Goal: Information Seeking & Learning: Learn about a topic

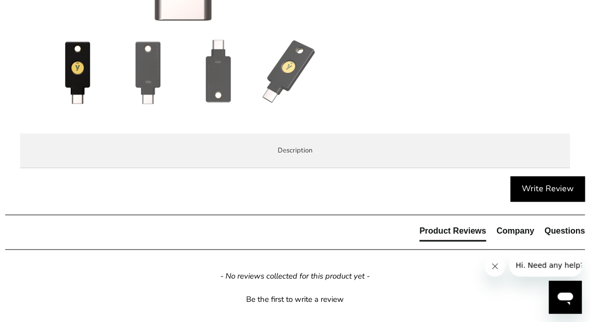
scroll to position [408, 0]
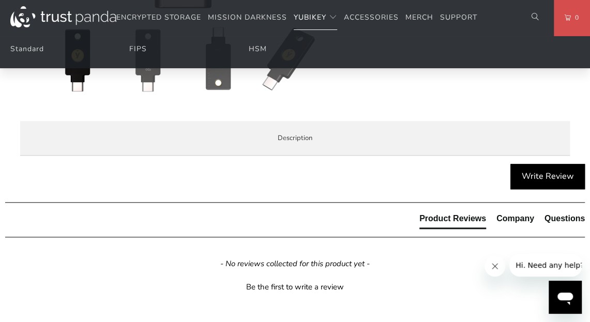
click at [318, 18] on span "YubiKey" at bounding box center [309, 17] width 33 height 10
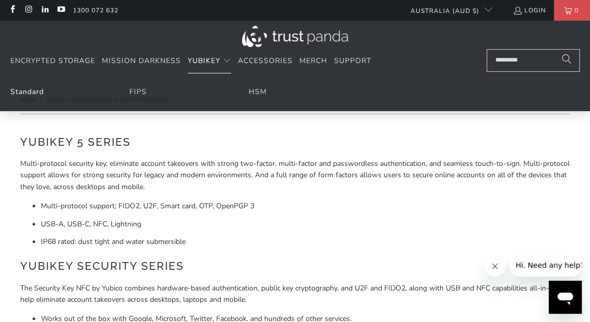
click at [20, 90] on link "Standard" at bounding box center [27, 92] width 34 height 10
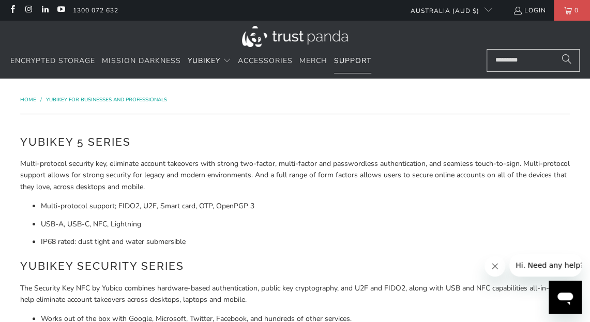
click at [353, 54] on link "Support" at bounding box center [352, 61] width 37 height 24
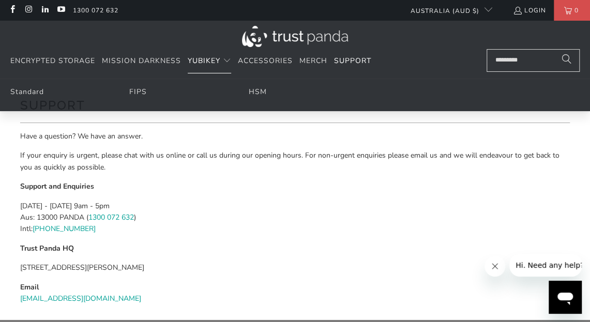
click at [207, 68] on summary "YubiKey" at bounding box center [209, 61] width 43 height 24
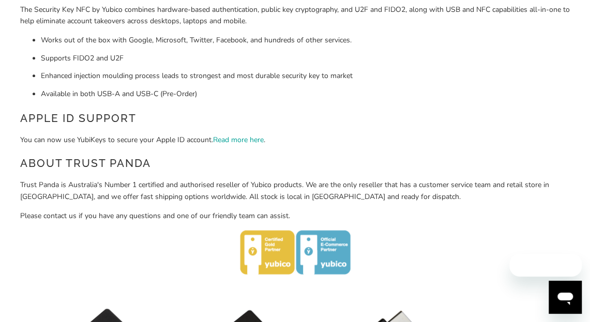
scroll to position [279, 0]
click at [242, 142] on link "Read more here" at bounding box center [238, 139] width 51 height 10
